Goal: Entertainment & Leisure: Browse casually

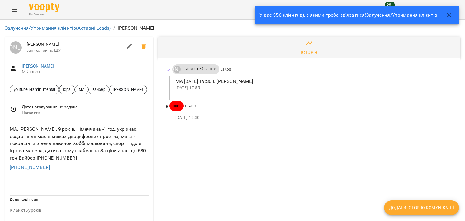
drag, startPoint x: 16, startPoint y: 11, endPoint x: 8, endPoint y: 6, distance: 9.7
click at [8, 6] on div "For Business 99+ UA" at bounding box center [232, 9] width 465 height 19
click at [14, 8] on icon "Menu" at bounding box center [14, 9] width 7 height 7
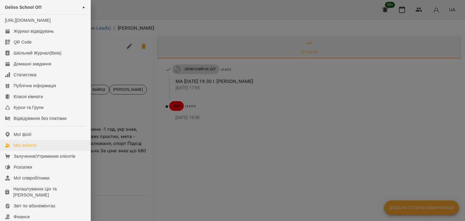
scroll to position [108, 0]
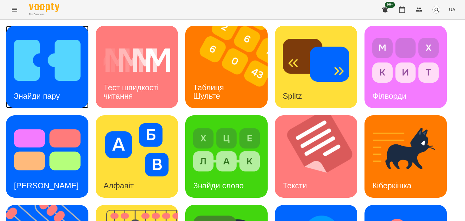
click at [39, 81] on img at bounding box center [47, 60] width 67 height 53
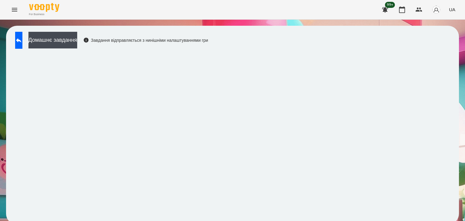
scroll to position [4, 0]
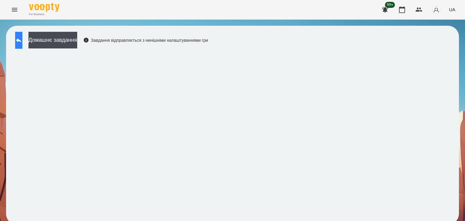
click at [22, 42] on icon at bounding box center [18, 40] width 7 height 7
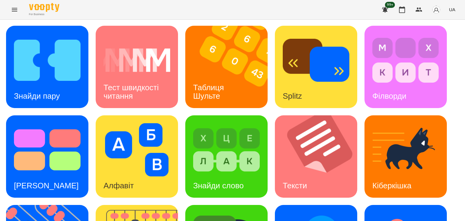
click at [455, 8] on span "UA" at bounding box center [452, 9] width 6 height 6
click at [445, 46] on div "Русский" at bounding box center [441, 45] width 31 height 11
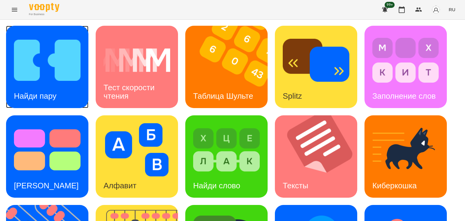
click at [45, 65] on img at bounding box center [47, 60] width 67 height 53
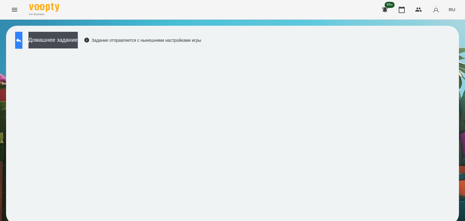
click at [18, 38] on button at bounding box center [18, 40] width 7 height 17
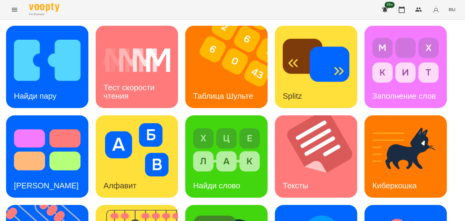
scroll to position [61, 0]
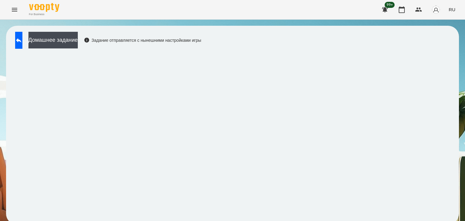
scroll to position [4, 0]
click at [22, 42] on button at bounding box center [18, 40] width 7 height 17
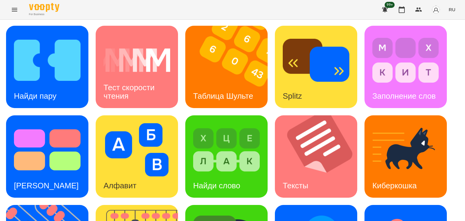
scroll to position [155, 0]
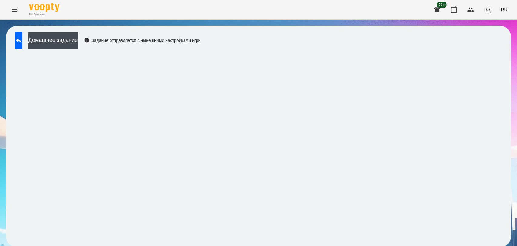
scroll to position [1, 0]
click at [22, 33] on button at bounding box center [18, 40] width 7 height 17
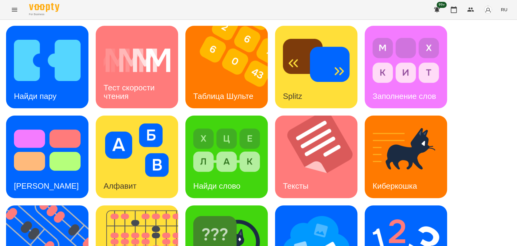
scroll to position [138, 0]
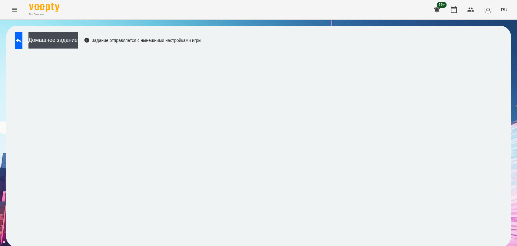
scroll to position [1, 0]
click at [22, 40] on button at bounding box center [18, 40] width 7 height 17
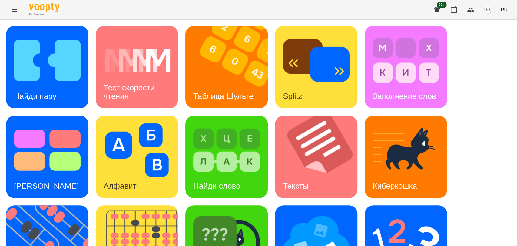
scroll to position [102, 0]
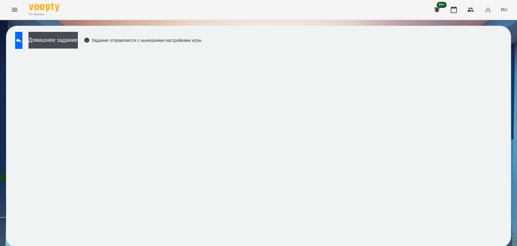
scroll to position [1, 0]
click at [16, 38] on button at bounding box center [18, 40] width 7 height 17
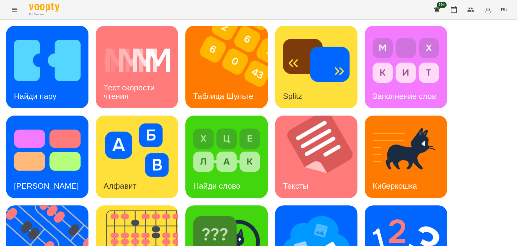
scroll to position [102, 0]
click at [195, 213] on img at bounding box center [226, 239] width 67 height 53
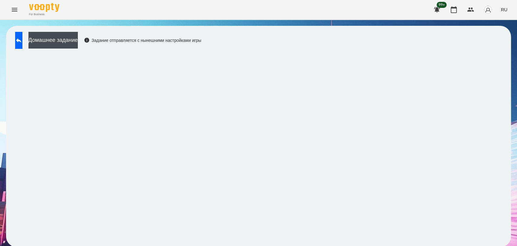
scroll to position [1, 0]
